Goal: Task Accomplishment & Management: Use online tool/utility

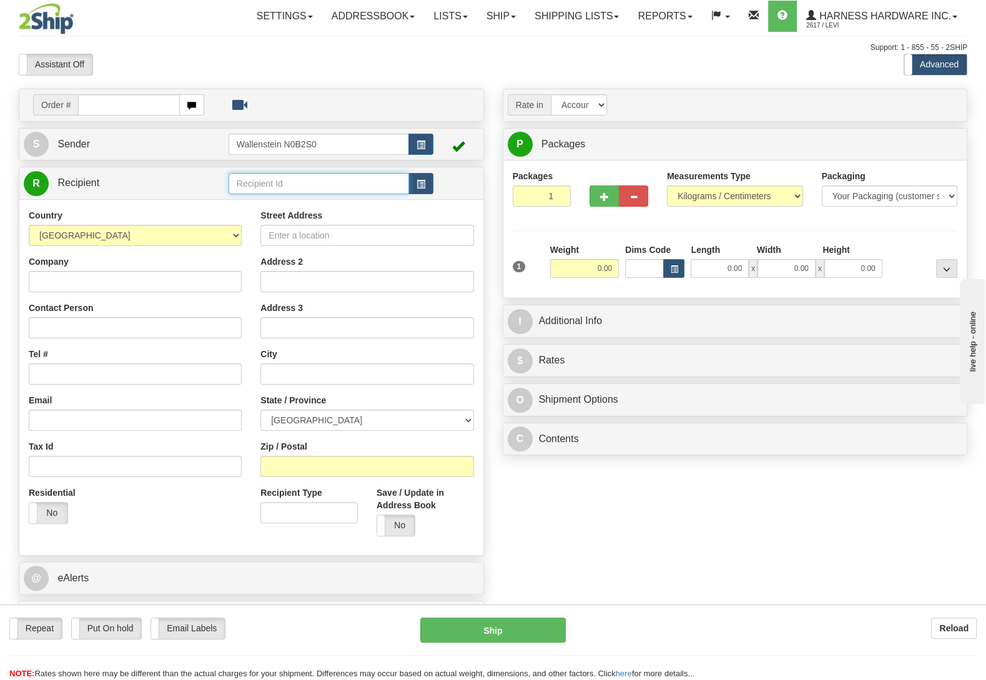
click at [259, 184] on input "text" at bounding box center [319, 183] width 180 height 21
type input "lescd"
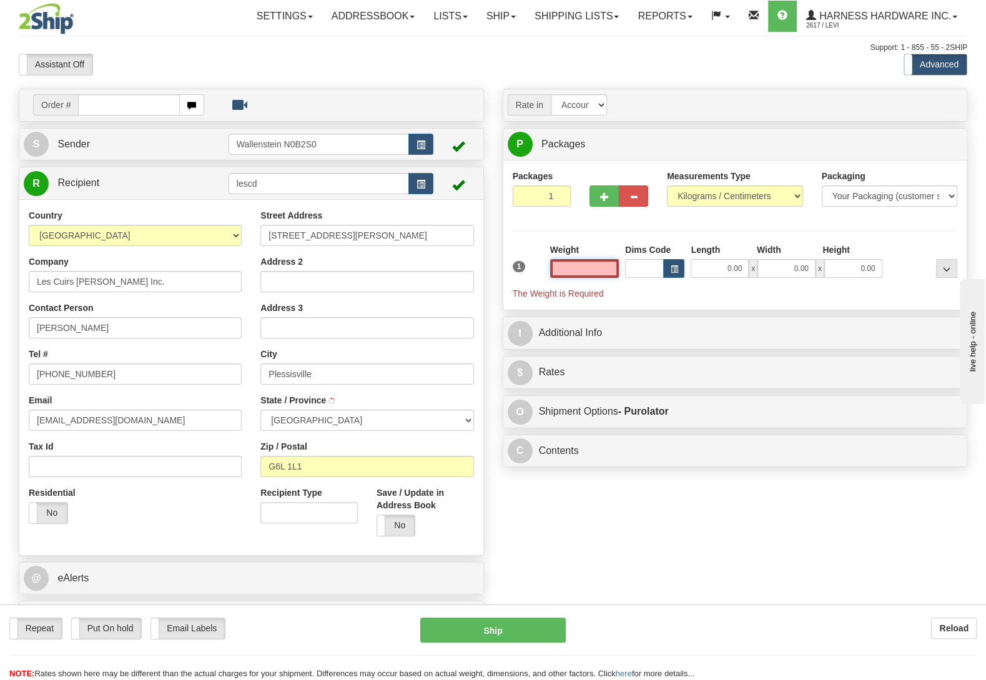
type input "PLESSISVILLE"
select select
type input "3"
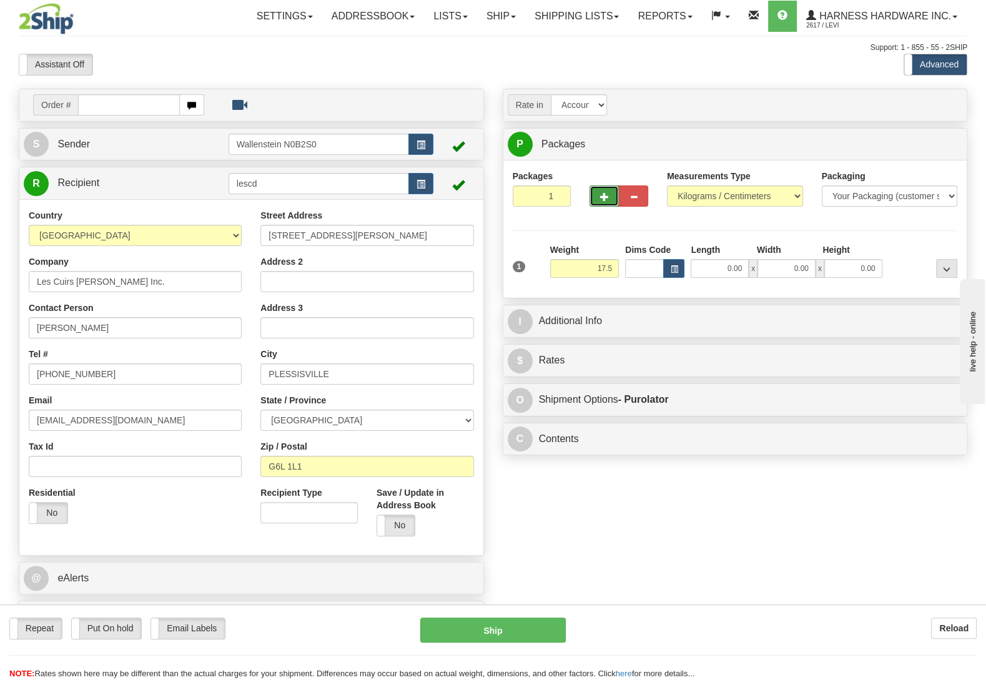
type input "17.50"
type input "202"
click at [599, 197] on button "button" at bounding box center [603, 195] width 29 height 21
radio input "true"
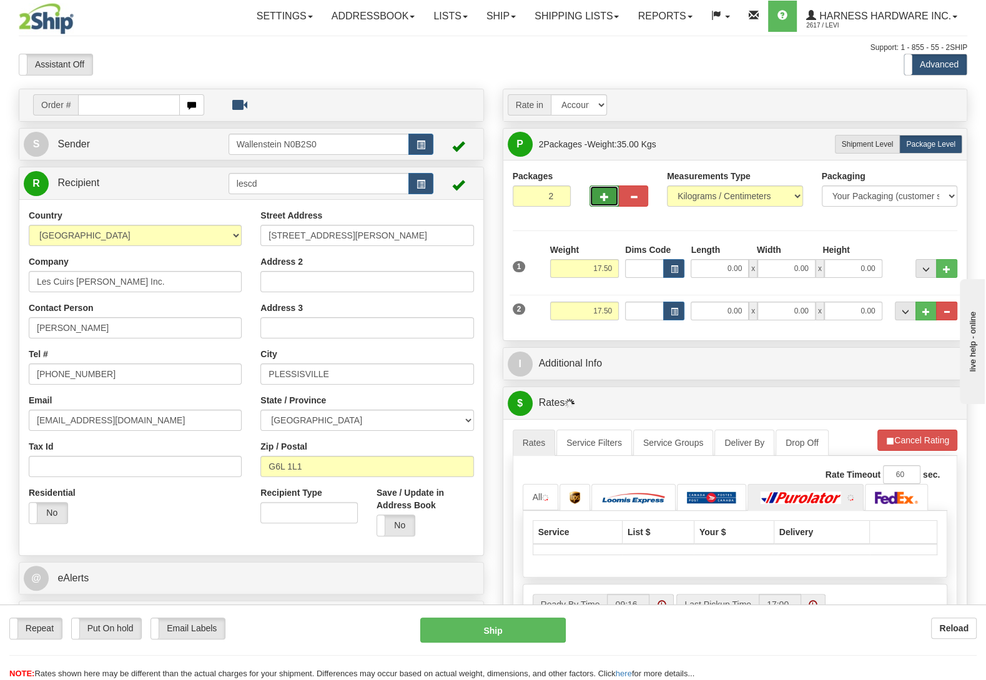
click at [599, 197] on button "button" at bounding box center [603, 195] width 29 height 21
type input "3"
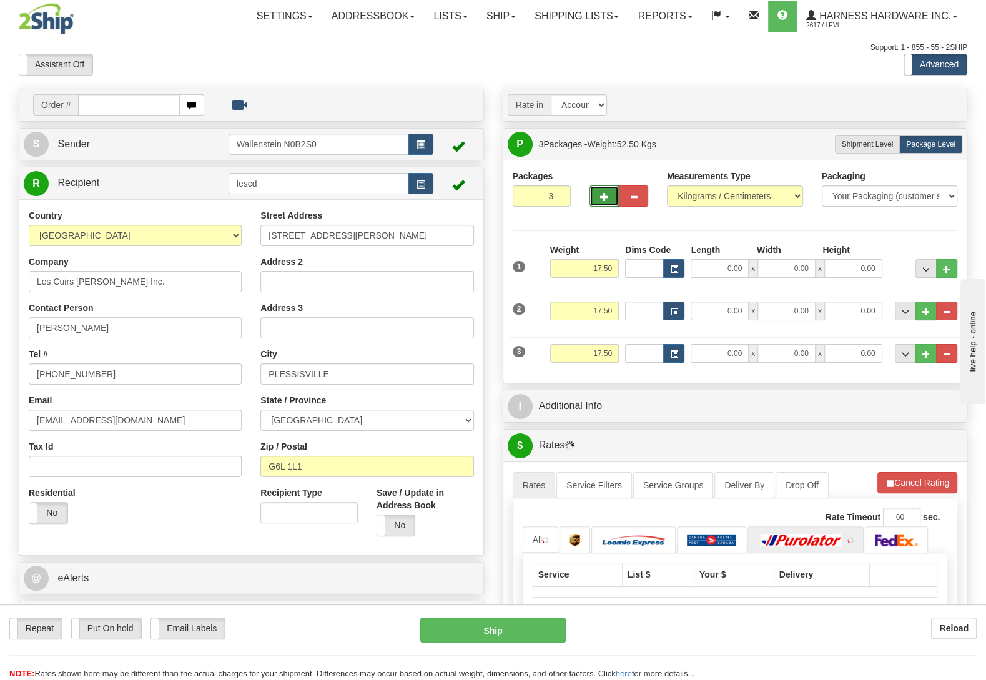
select select
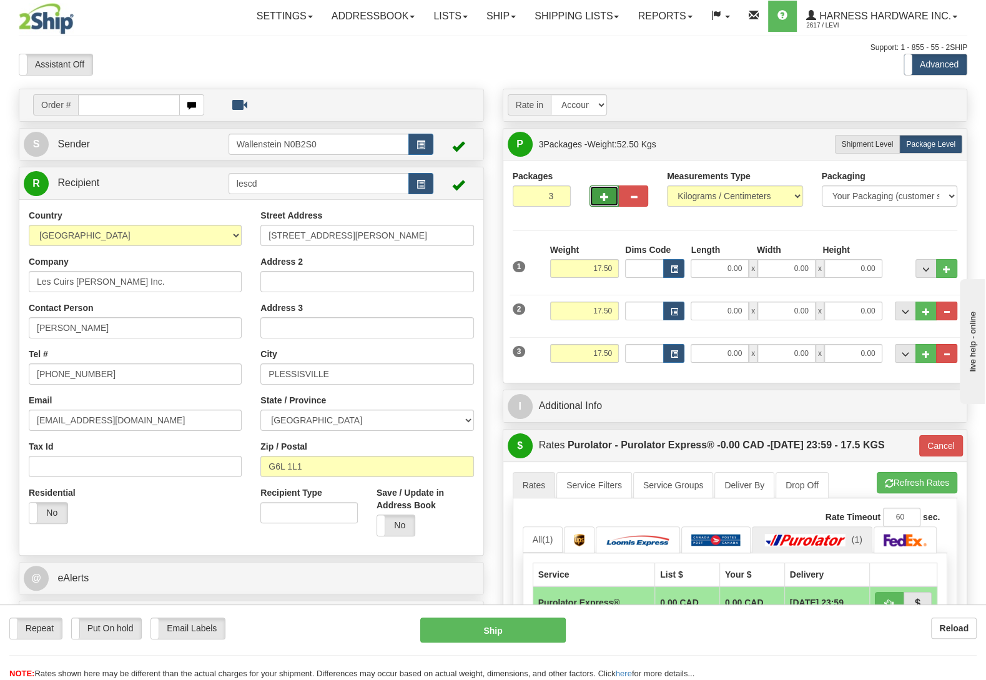
click at [599, 197] on button "button" at bounding box center [603, 195] width 29 height 21
type input "4"
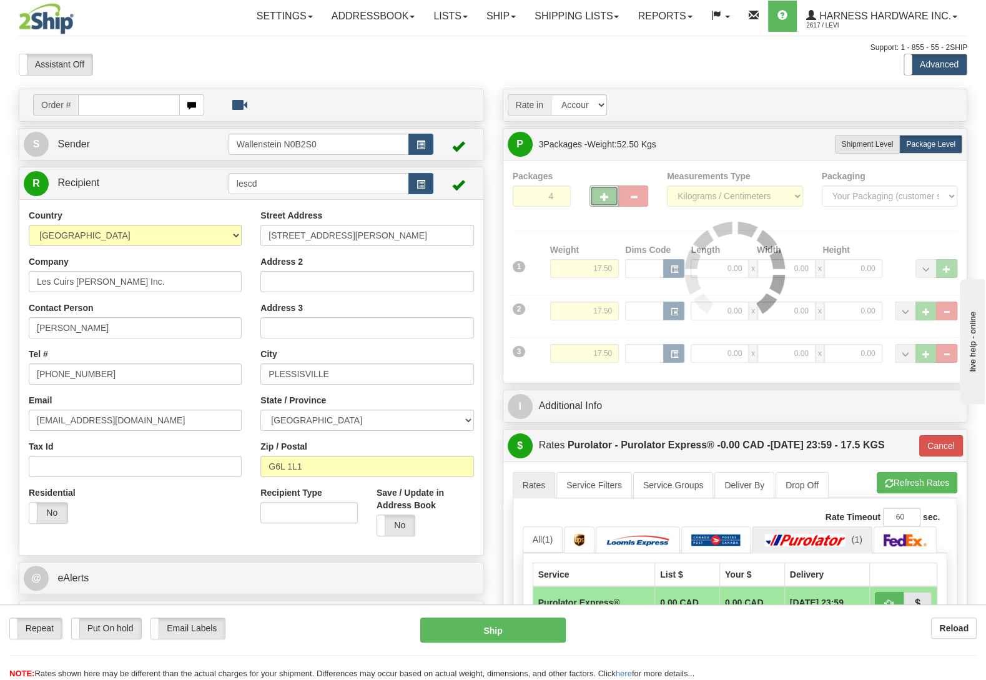
type input "202"
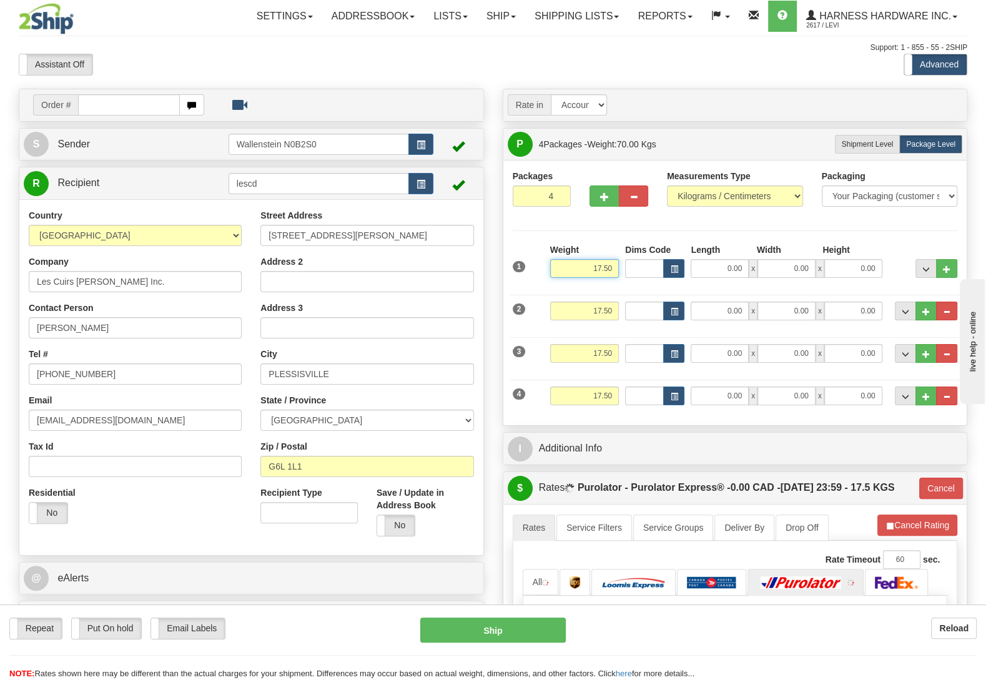
drag, startPoint x: 621, startPoint y: 280, endPoint x: 645, endPoint y: 261, distance: 30.2
click at [619, 278] on input "17.50" at bounding box center [584, 268] width 69 height 19
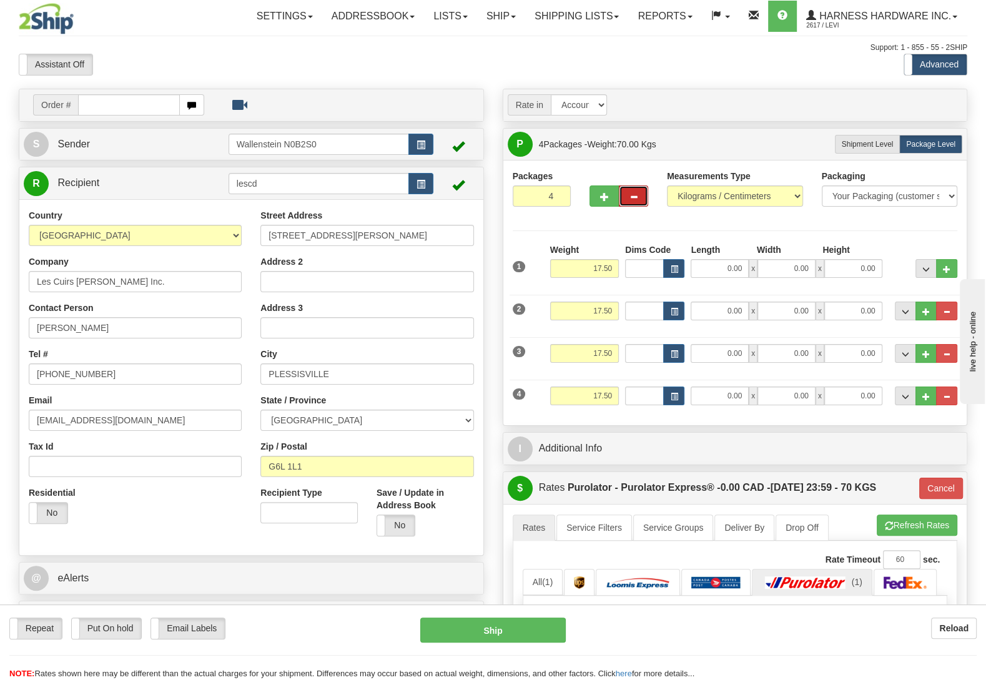
click at [634, 205] on button "button" at bounding box center [633, 195] width 29 height 21
type input "3"
select select
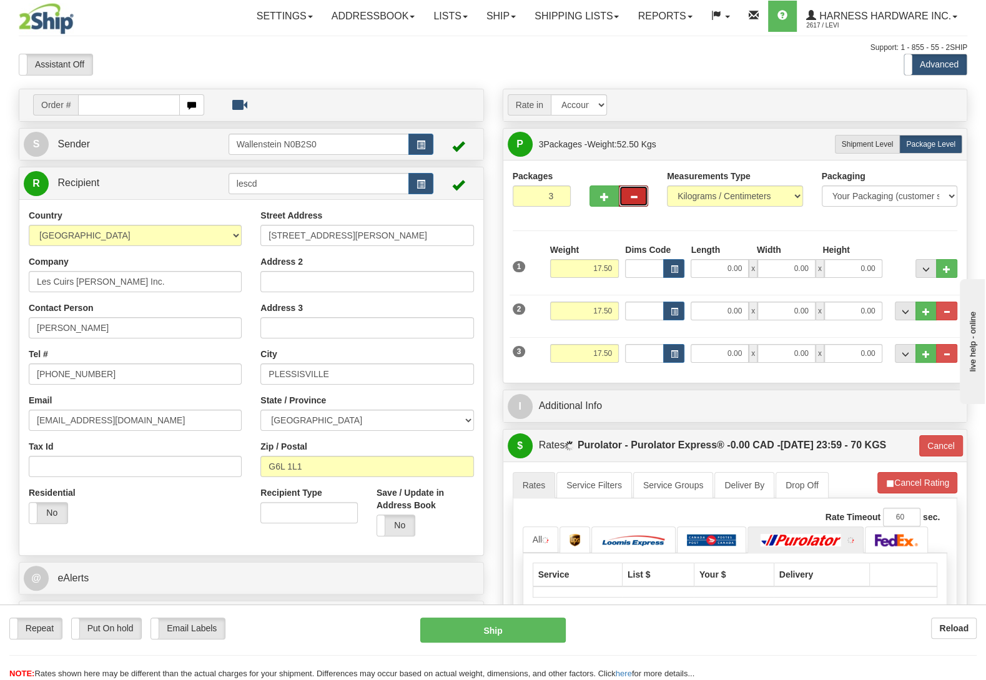
type input "202"
click at [619, 278] on input "17.50" at bounding box center [584, 268] width 69 height 19
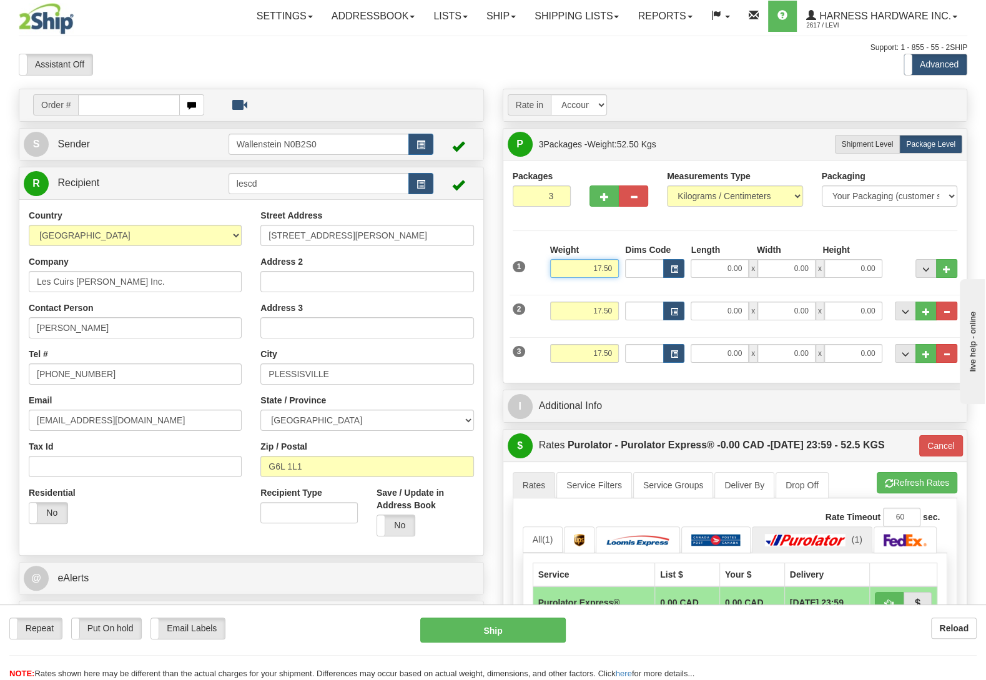
type input "3"
select select
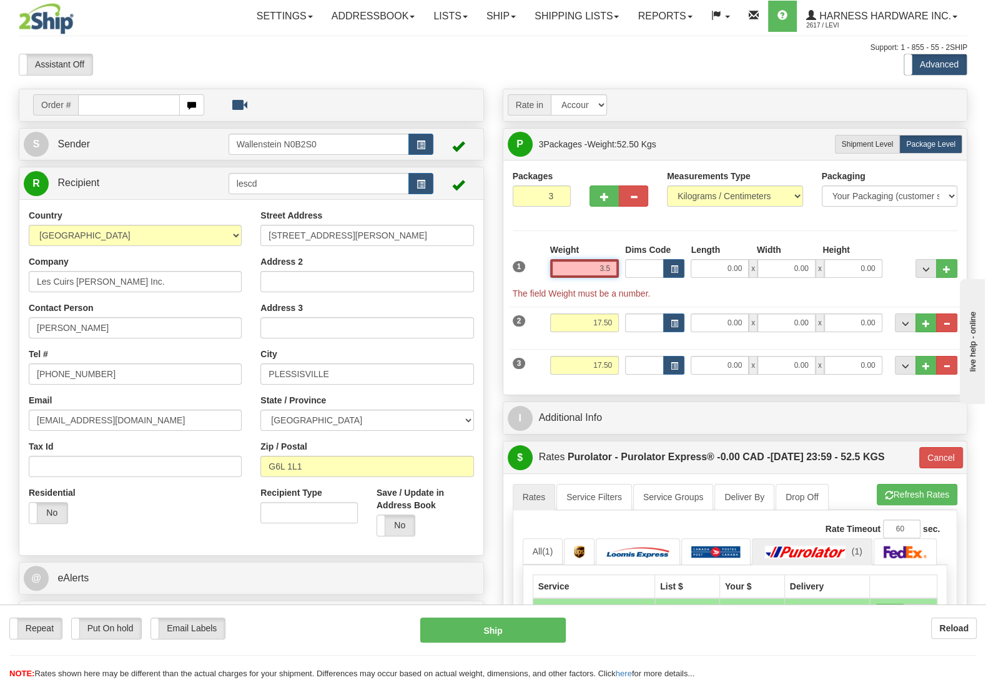
type input "3.5"
type input "202"
type input "3.50"
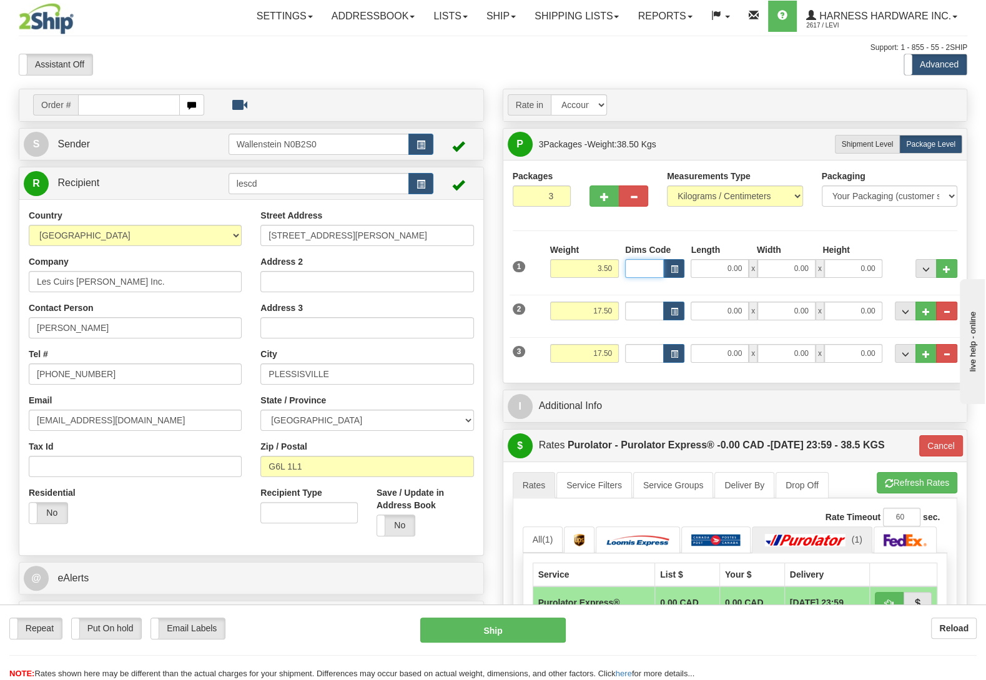
select select
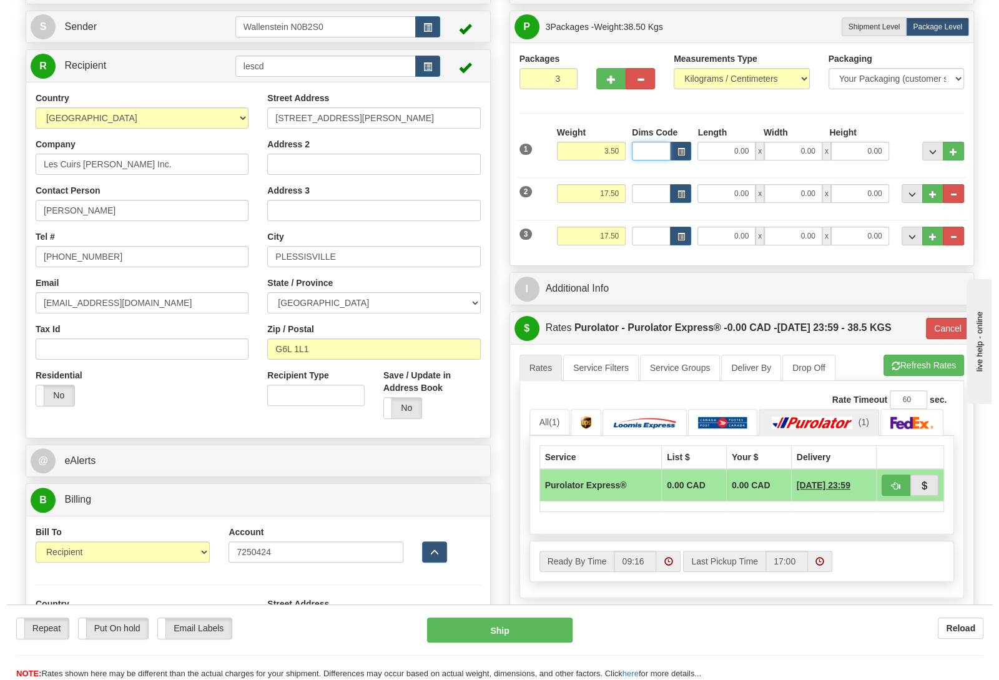
scroll to position [131, 0]
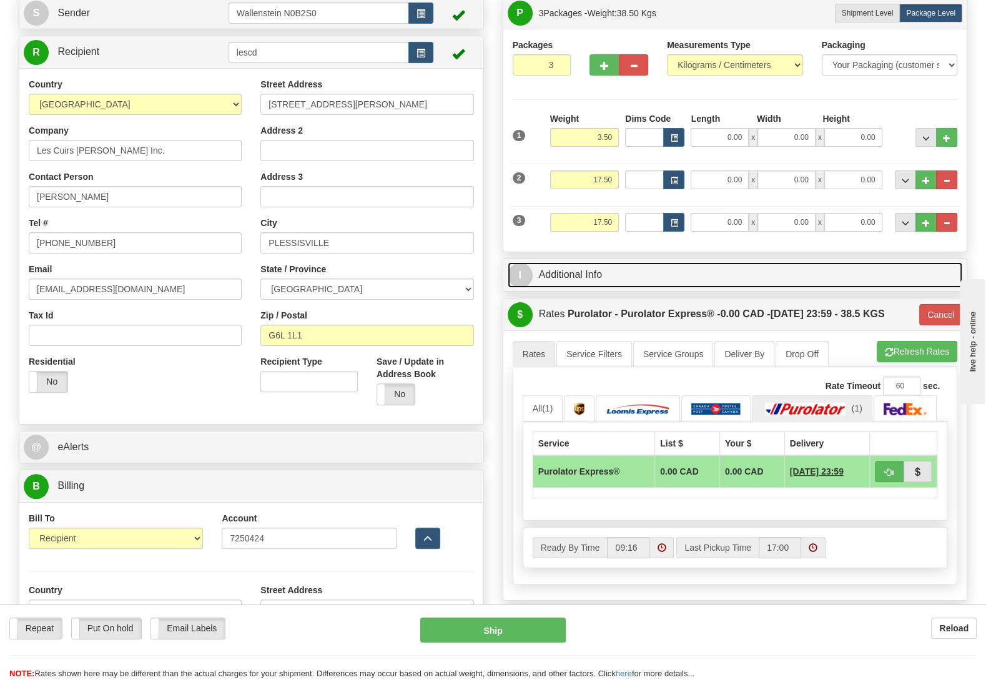
click at [601, 272] on link "I Additional Info" at bounding box center [735, 275] width 455 height 26
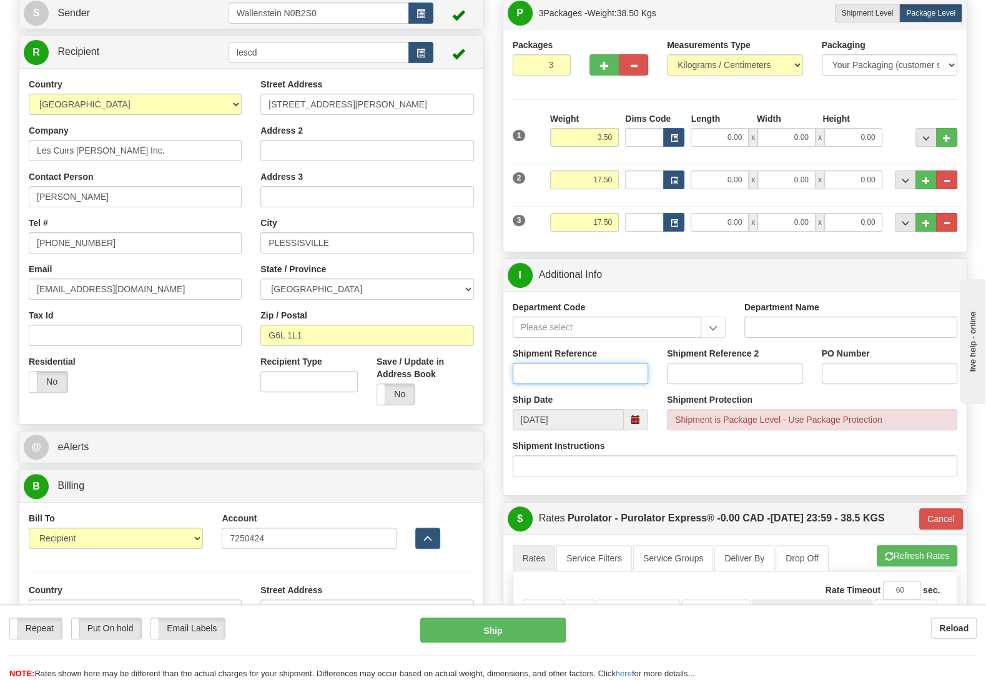
click at [541, 375] on input "Shipment Reference" at bounding box center [581, 373] width 136 height 21
type input "1411"
click at [521, 626] on button "Ship" at bounding box center [492, 630] width 145 height 25
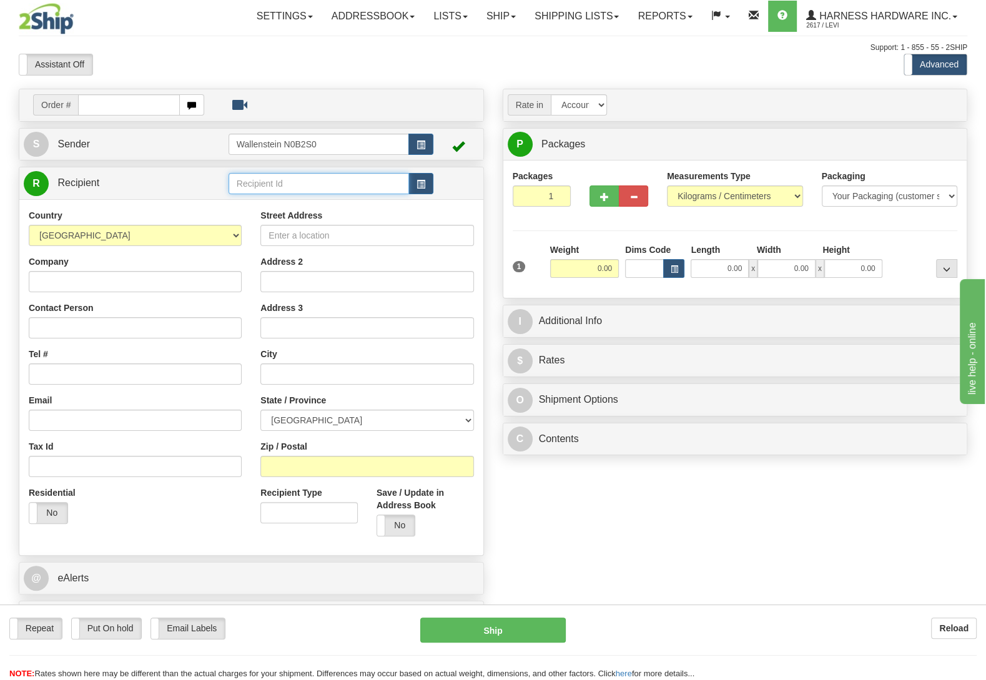
click at [296, 180] on input "text" at bounding box center [319, 183] width 180 height 21
type input "hale"
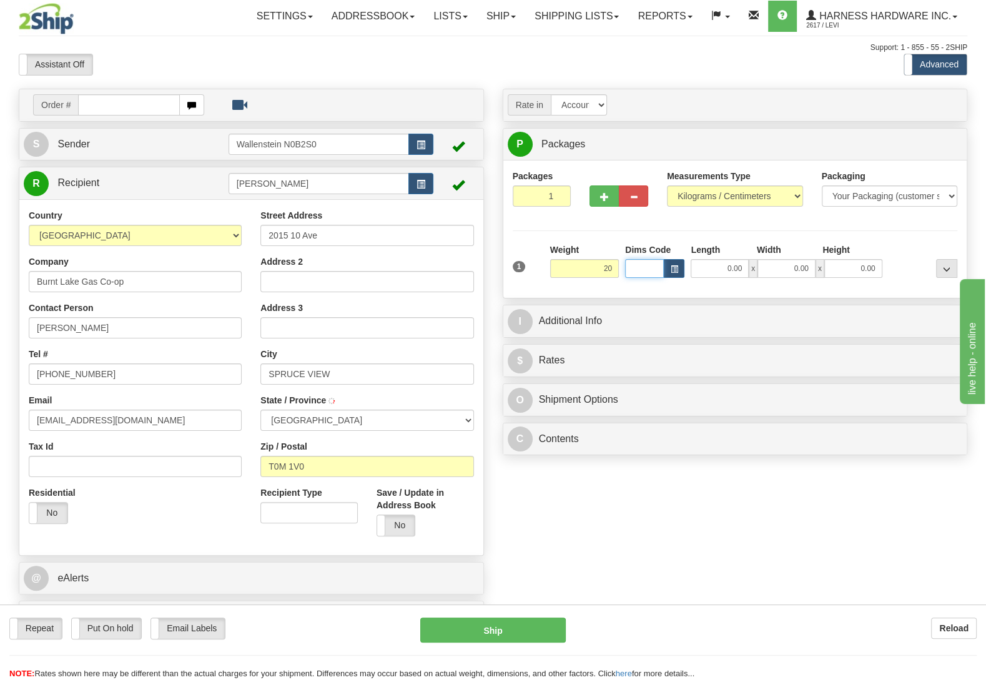
type input "20.00"
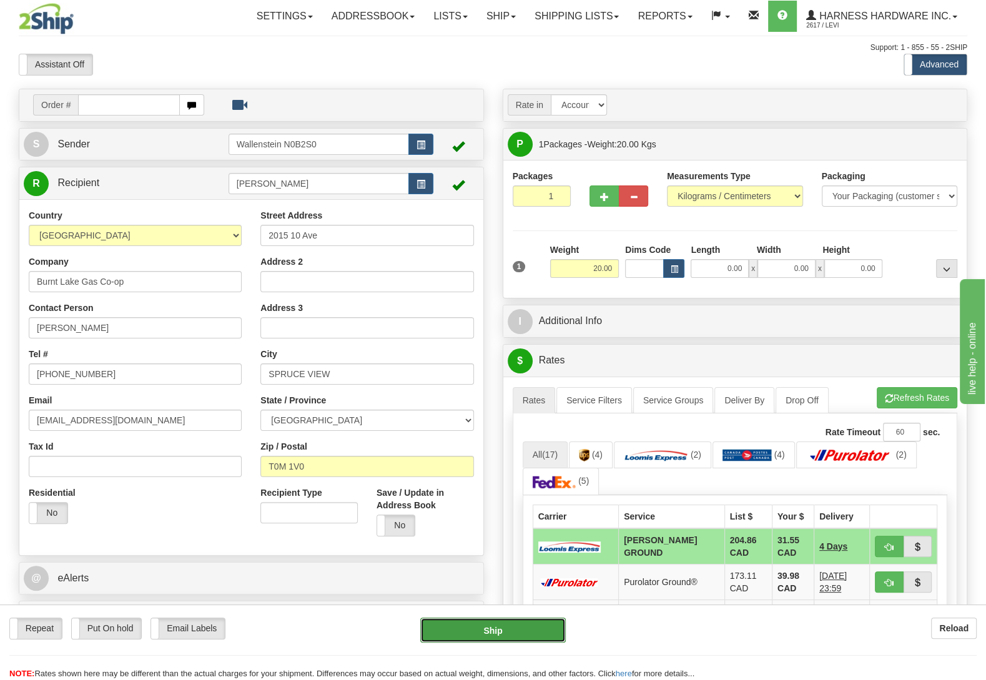
click at [511, 631] on button "Ship" at bounding box center [492, 630] width 145 height 25
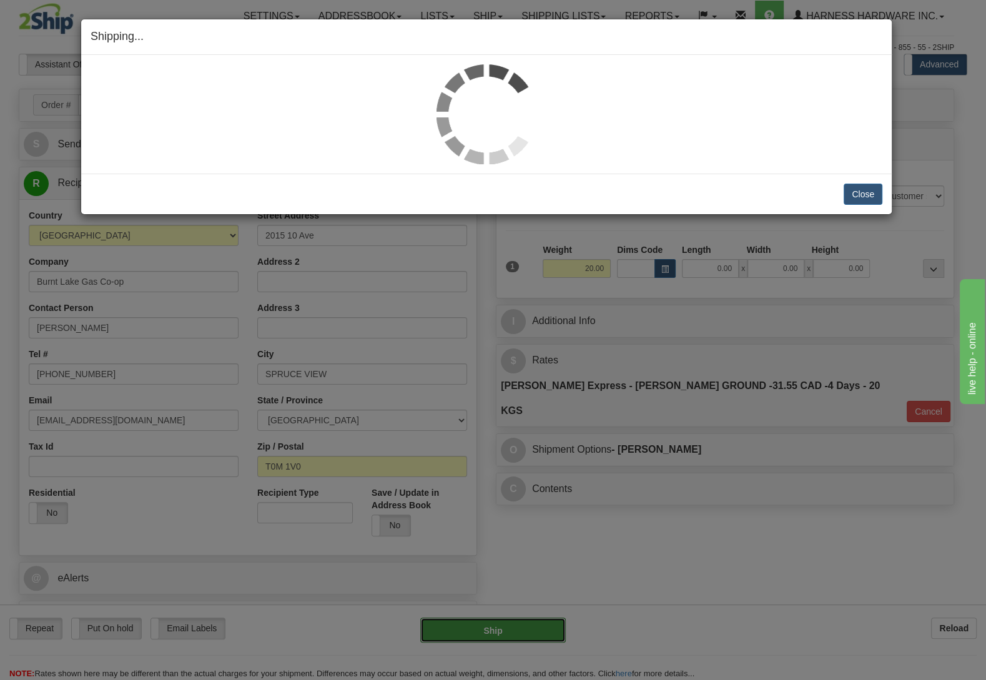
type input "DD"
